Goal: Task Accomplishment & Management: Manage account settings

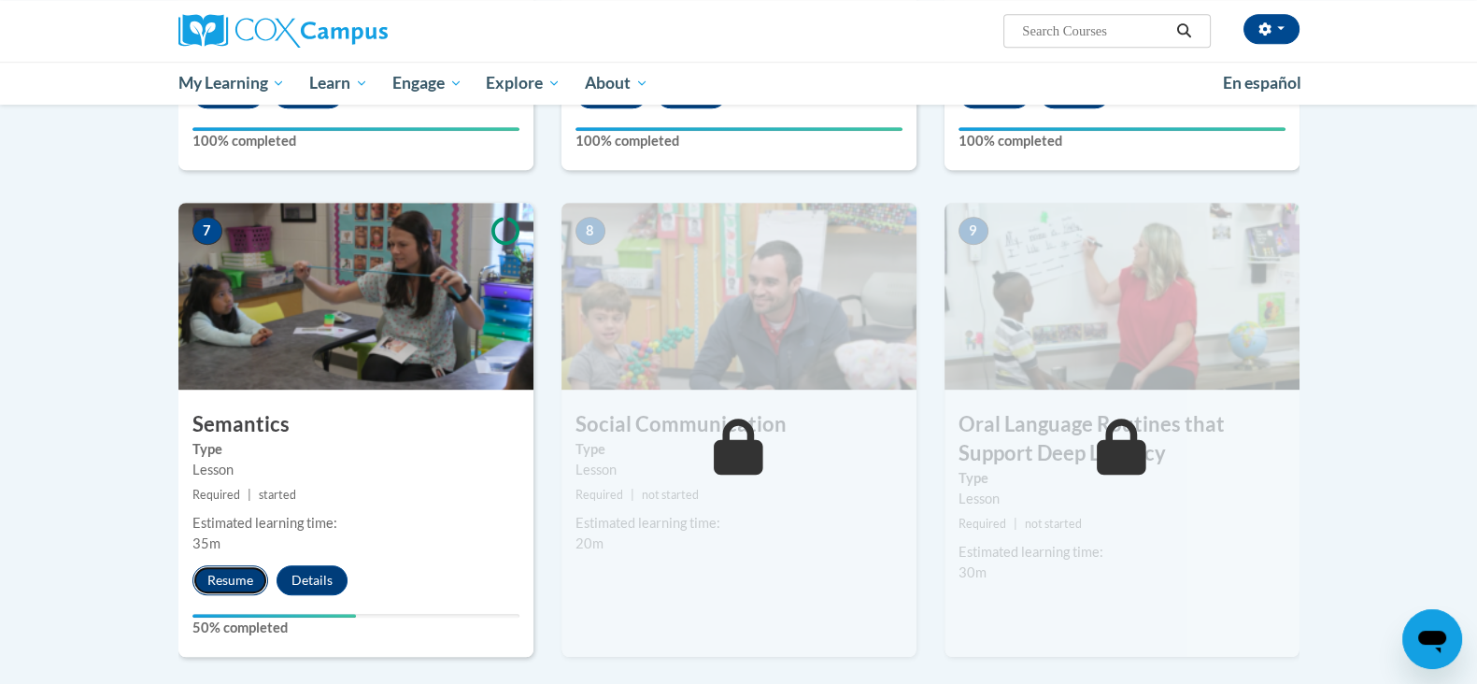
click at [242, 586] on button "Resume" at bounding box center [230, 580] width 76 height 30
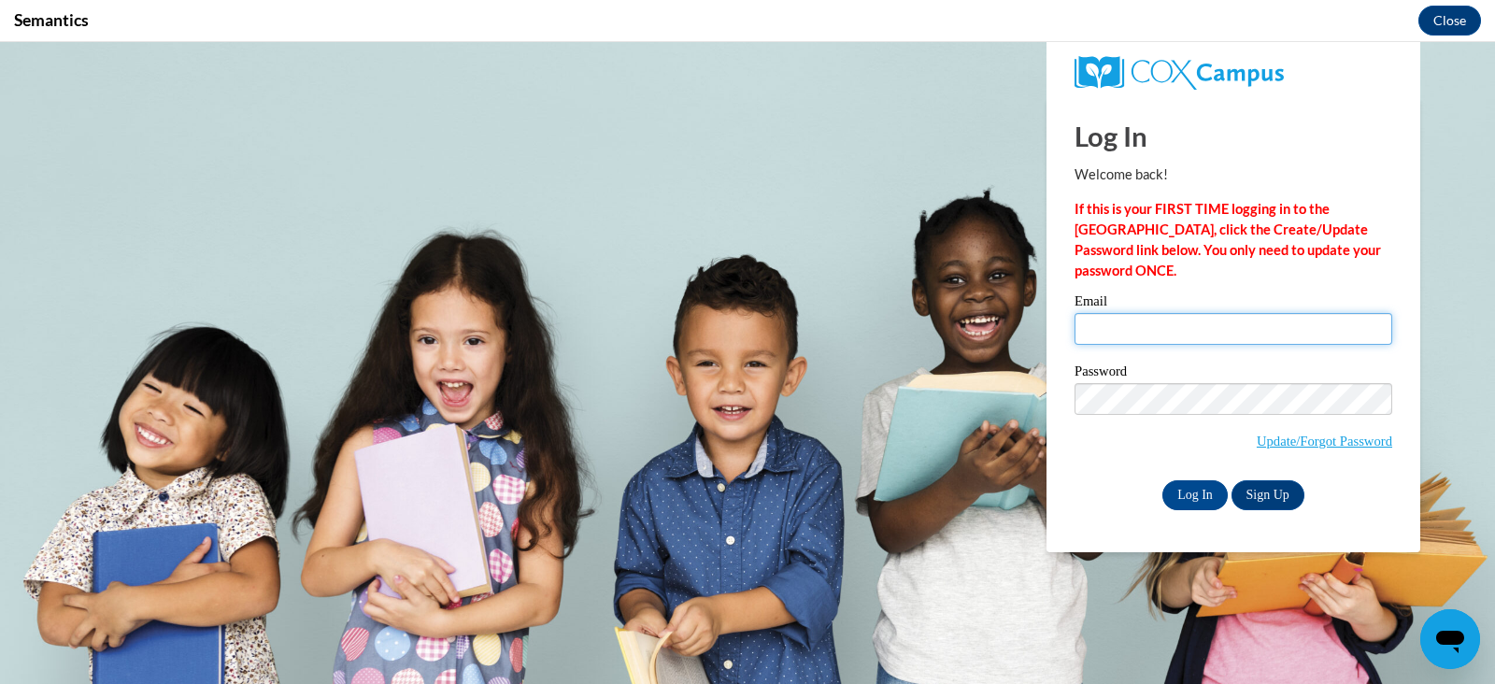
click at [1295, 314] on input "Email" at bounding box center [1233, 329] width 318 height 32
type input "brittneesexton@hasd.org"
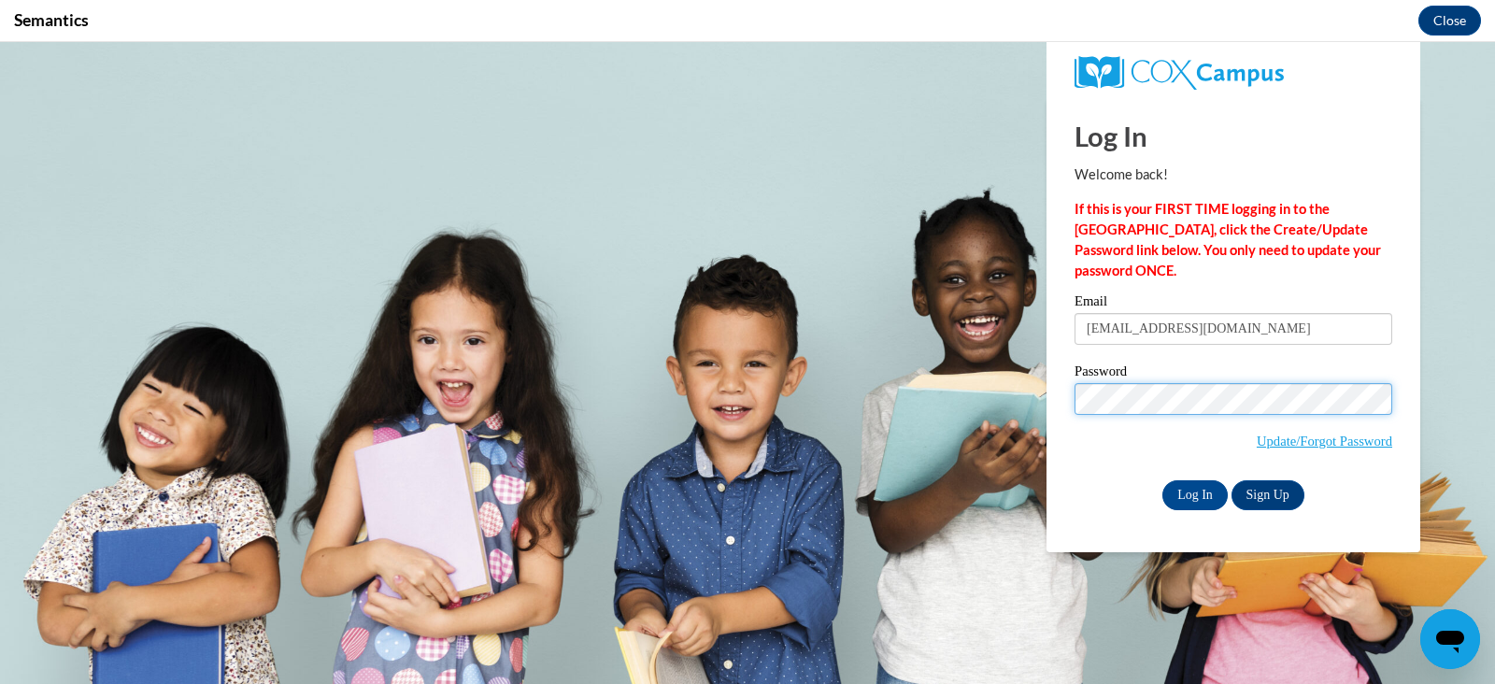
click at [1162, 480] on input "Log In" at bounding box center [1194, 495] width 65 height 30
click at [1191, 491] on input "Log In" at bounding box center [1194, 495] width 65 height 30
click at [1196, 499] on input "Log In" at bounding box center [1194, 495] width 65 height 30
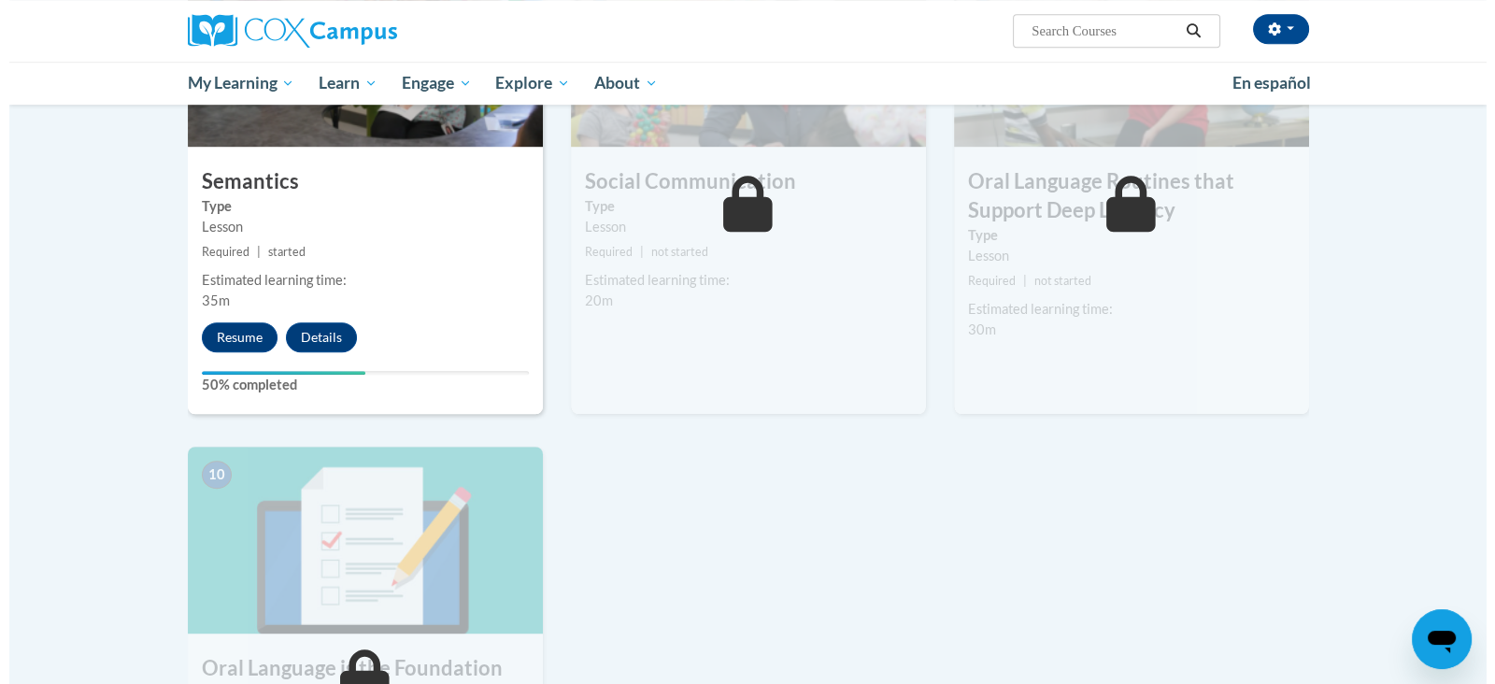
scroll to position [1552, 0]
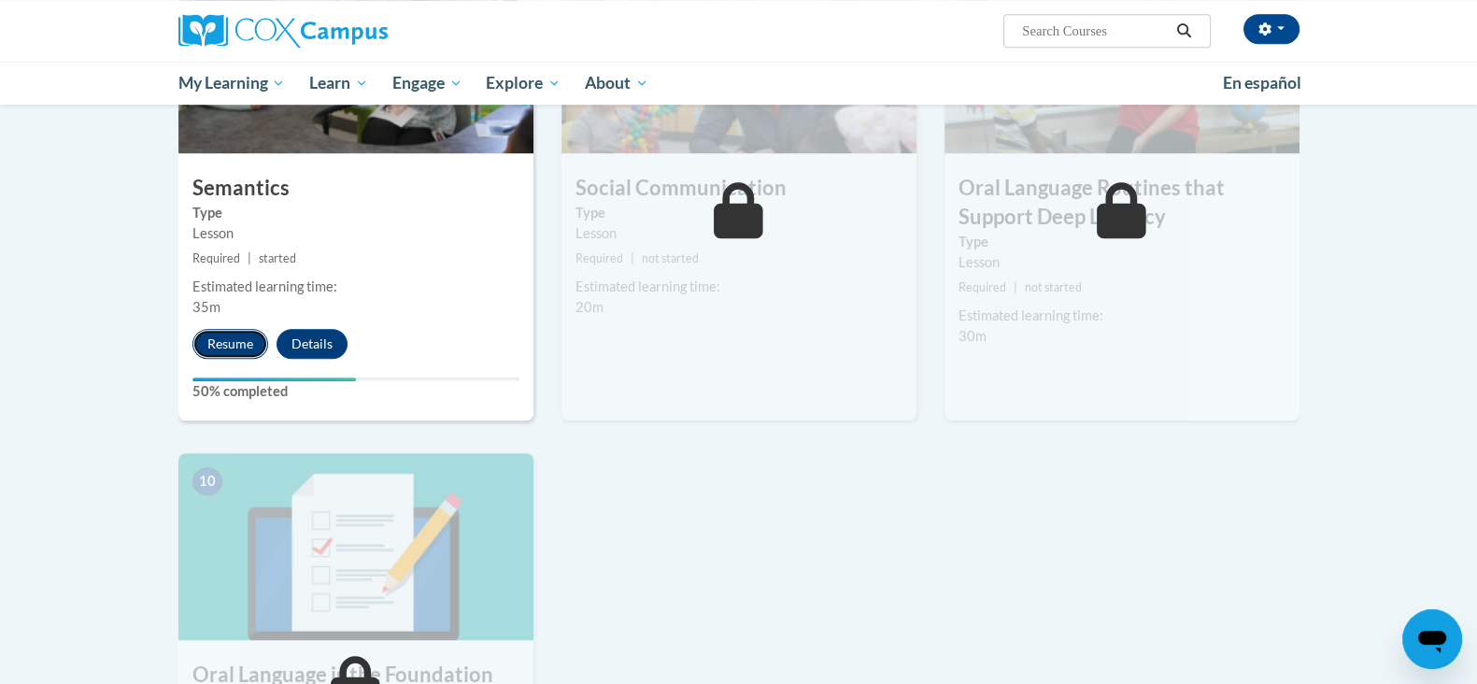
click at [248, 346] on button "Resume" at bounding box center [230, 344] width 76 height 30
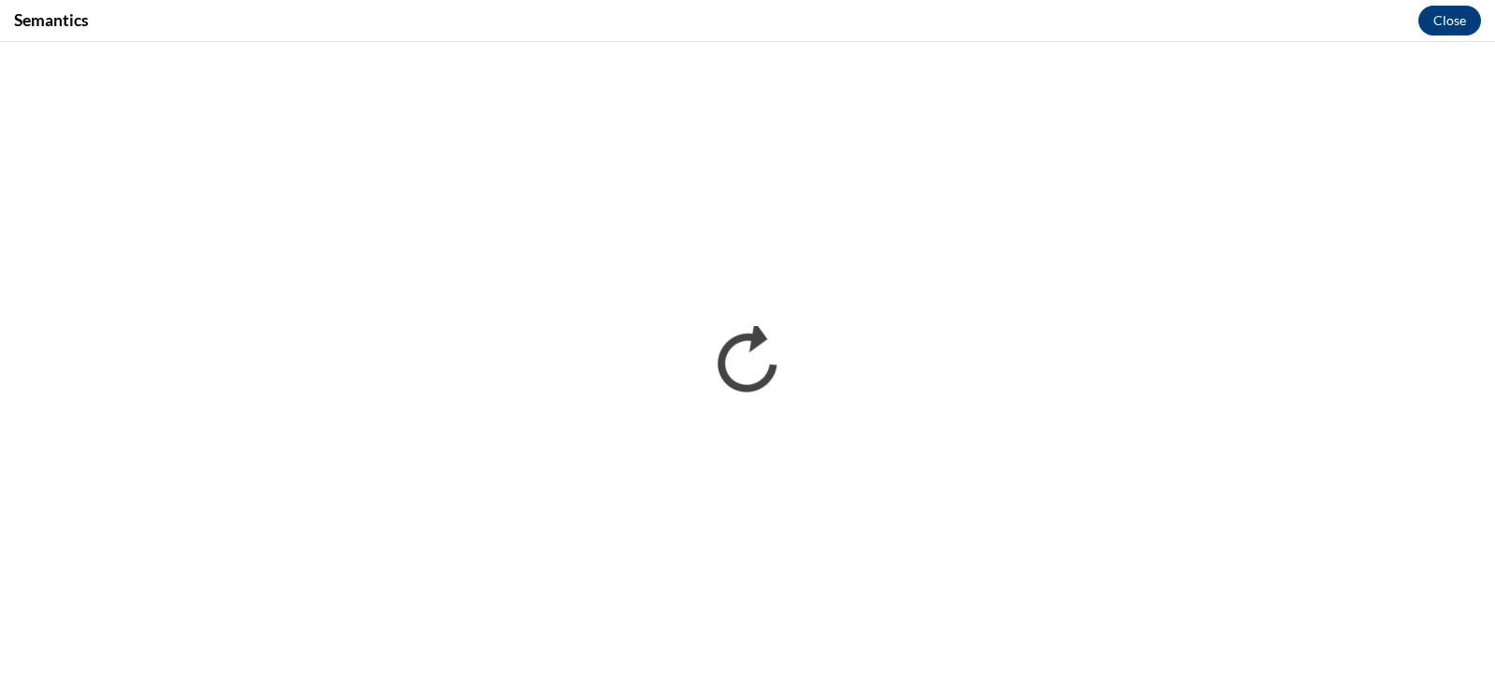
scroll to position [0, 0]
